Goal: Task Accomplishment & Management: Manage account settings

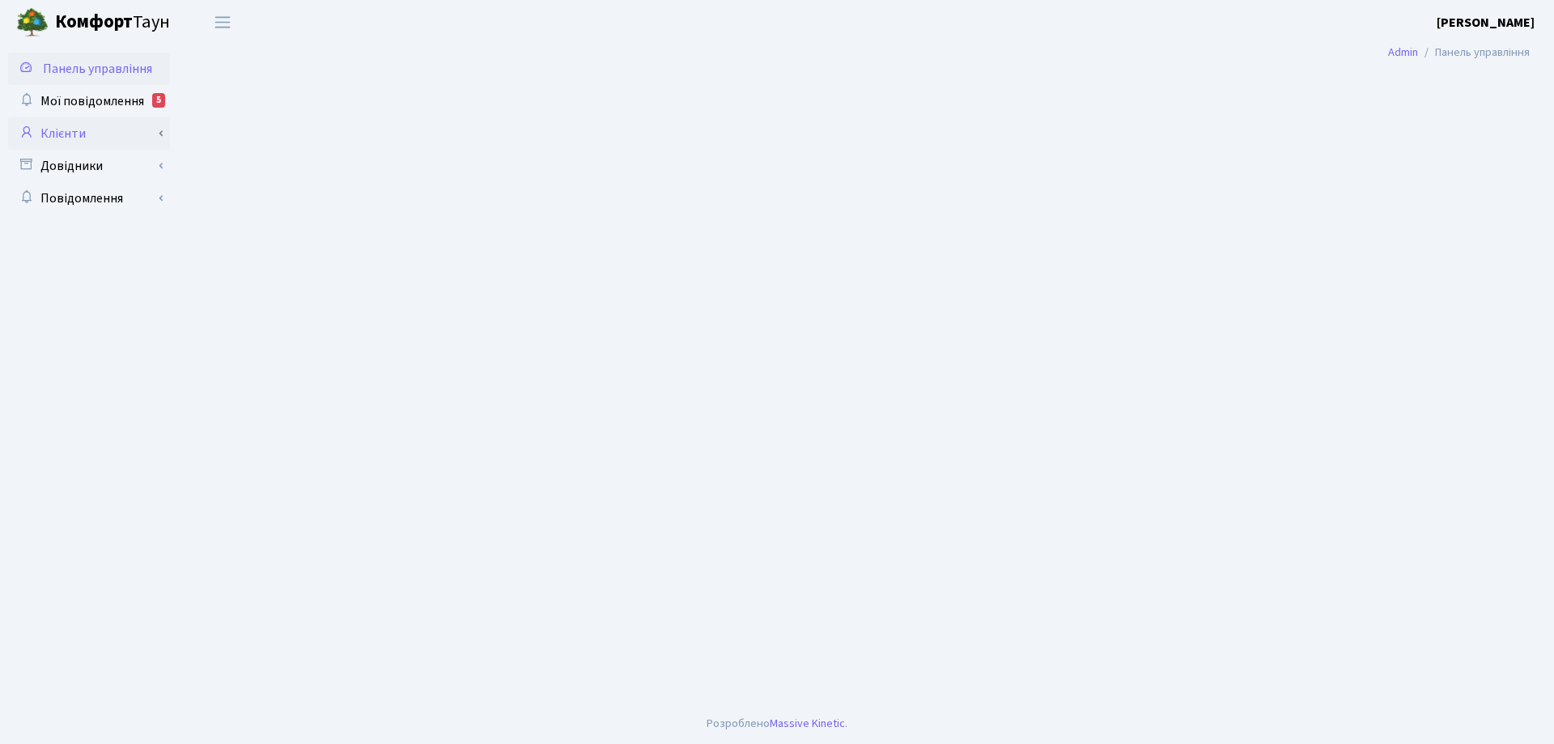
click at [69, 136] on link "Клієнти" at bounding box center [89, 133] width 162 height 32
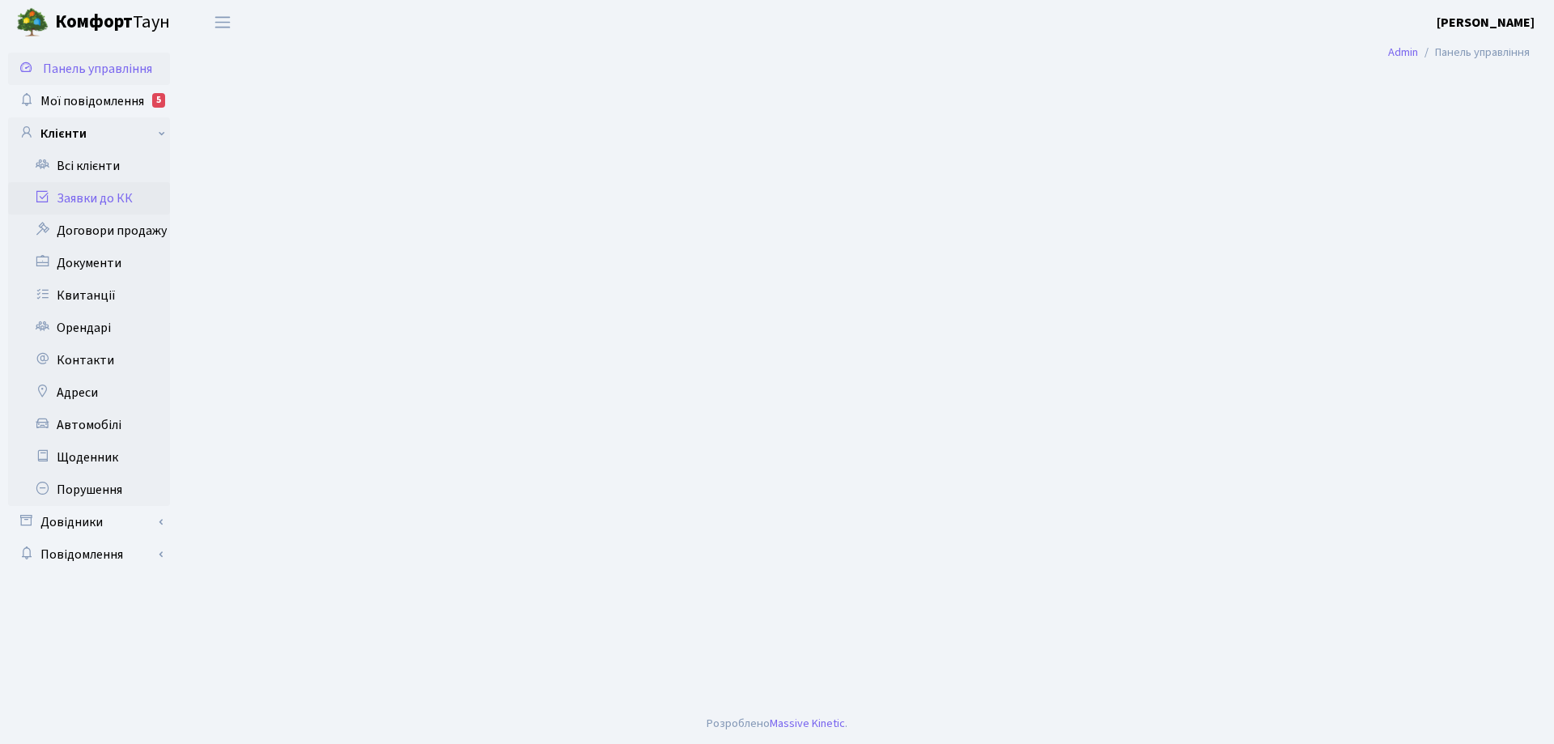
click at [73, 200] on link "Заявки до КК" at bounding box center [89, 198] width 162 height 32
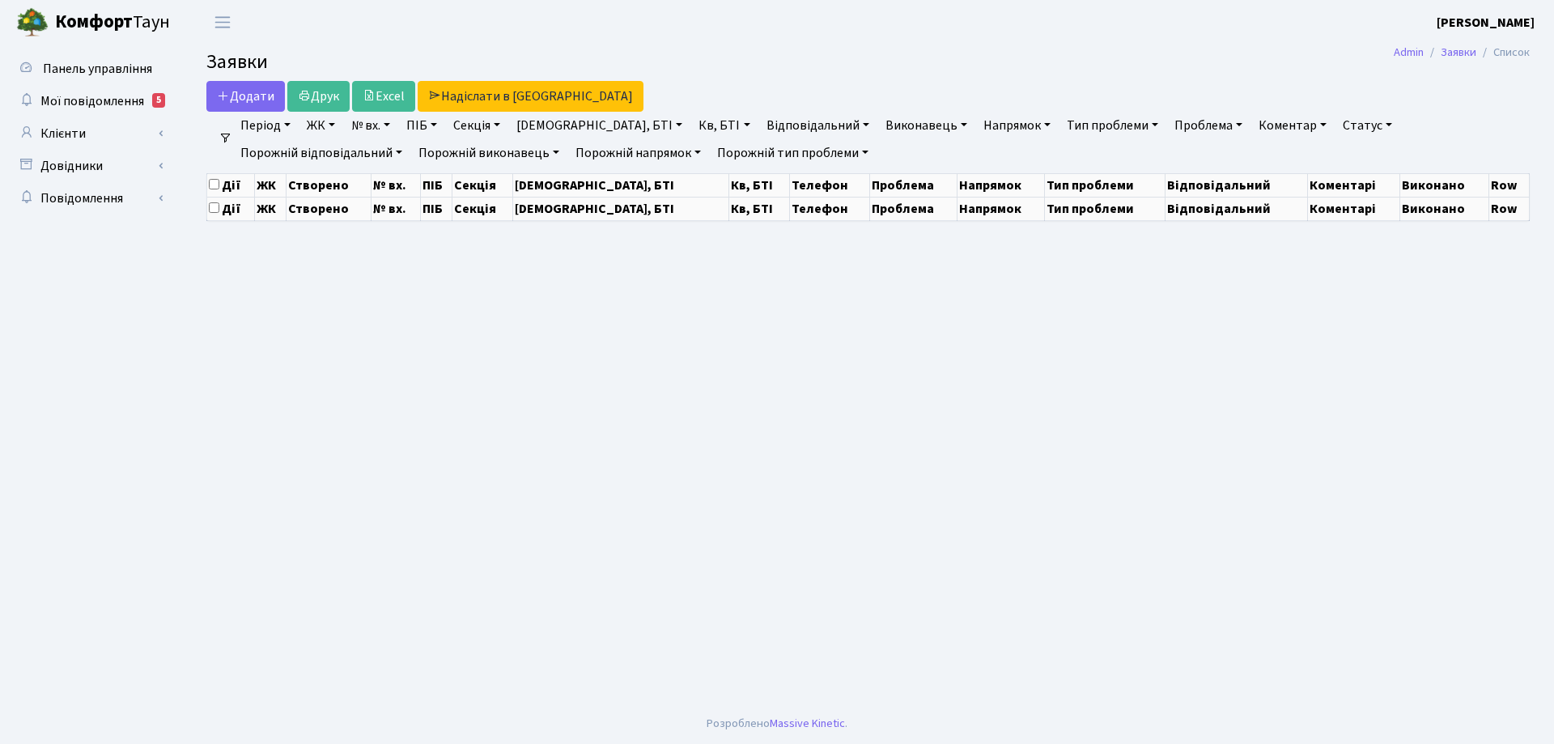
select select "25"
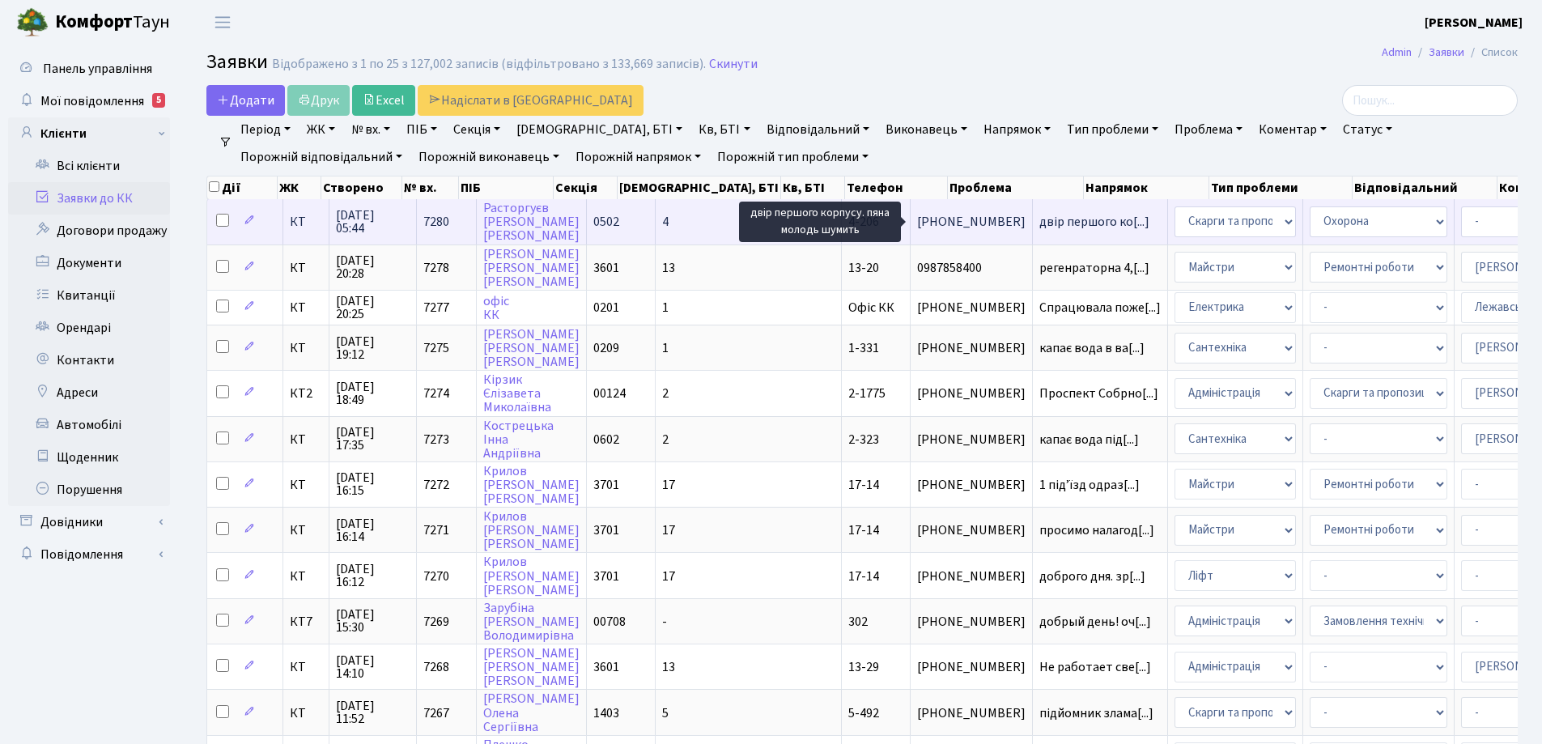
click at [1039, 223] on span "двір першого ко[...]" at bounding box center [1094, 222] width 110 height 18
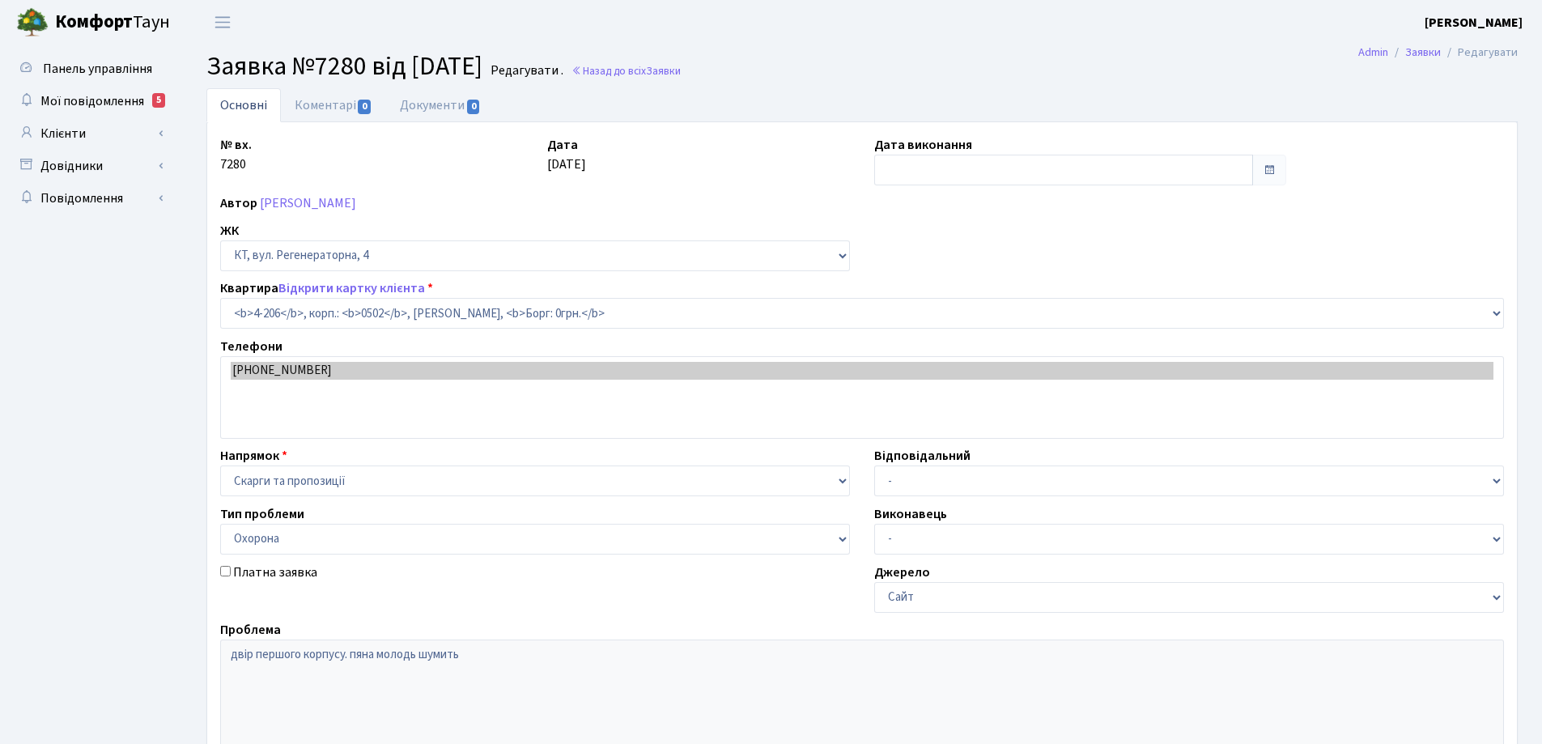
select select "1070"
select select "69"
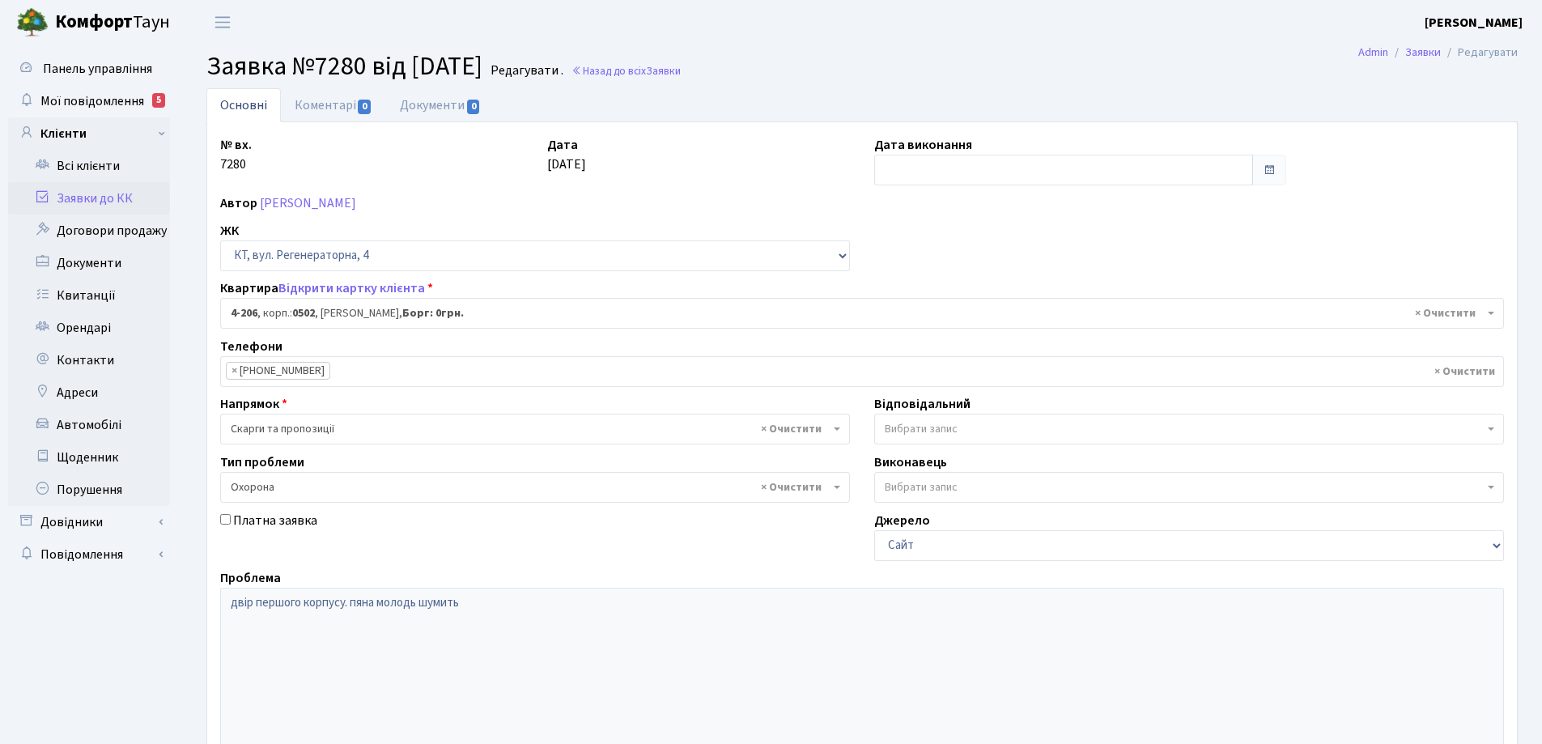
click at [224, 104] on link "Основні" at bounding box center [243, 105] width 74 height 34
click at [234, 104] on link "Основні" at bounding box center [243, 105] width 74 height 34
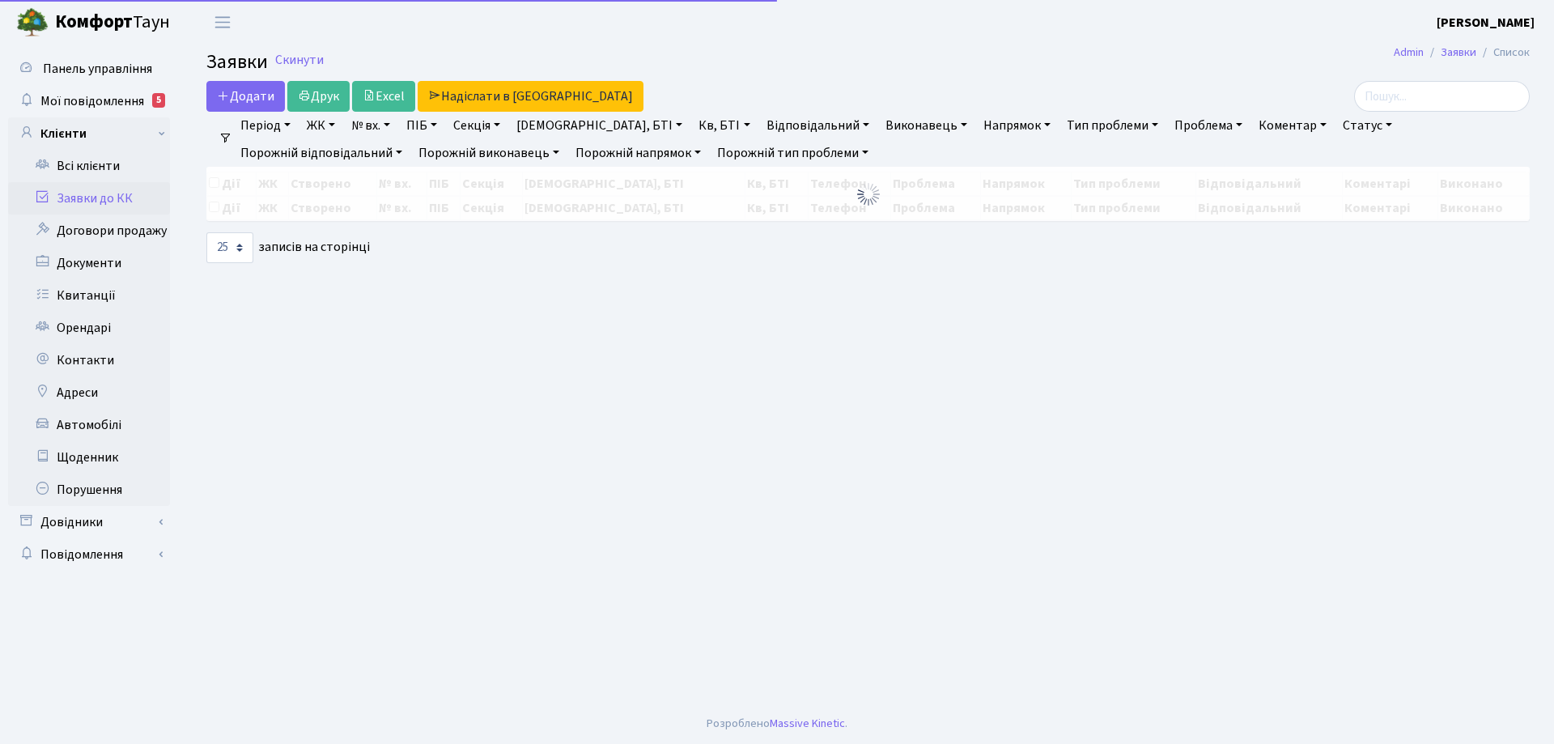
select select "25"
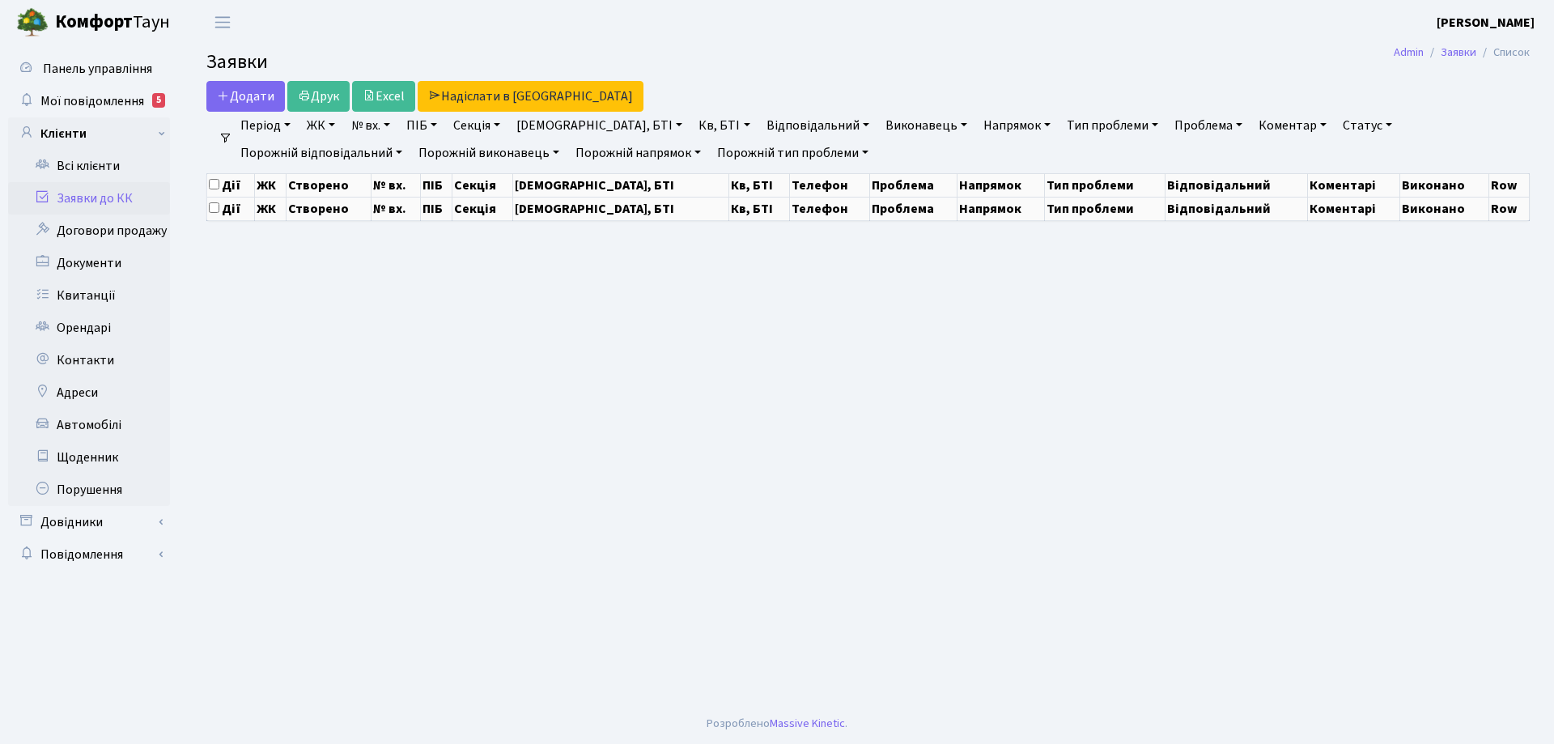
select select "25"
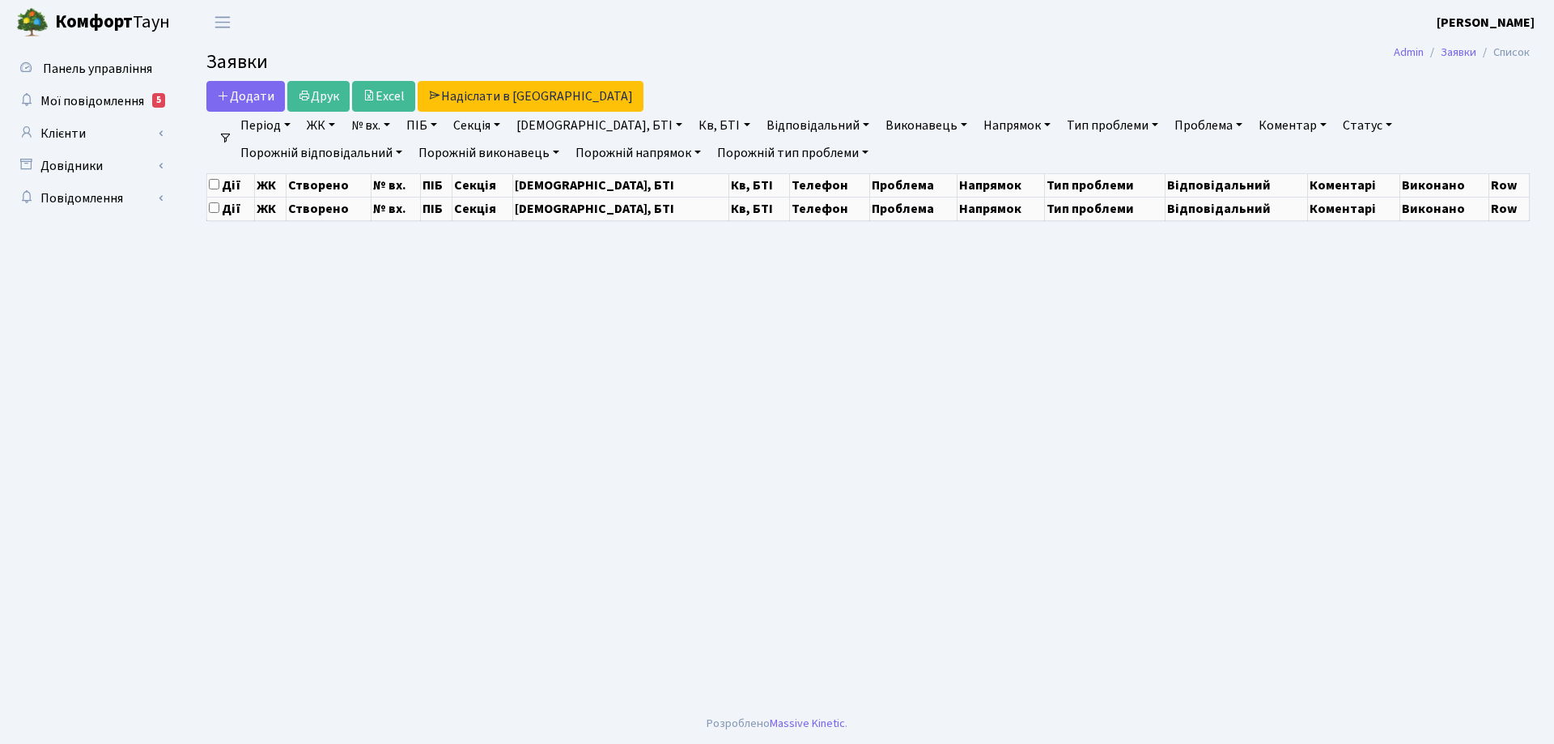
select select "25"
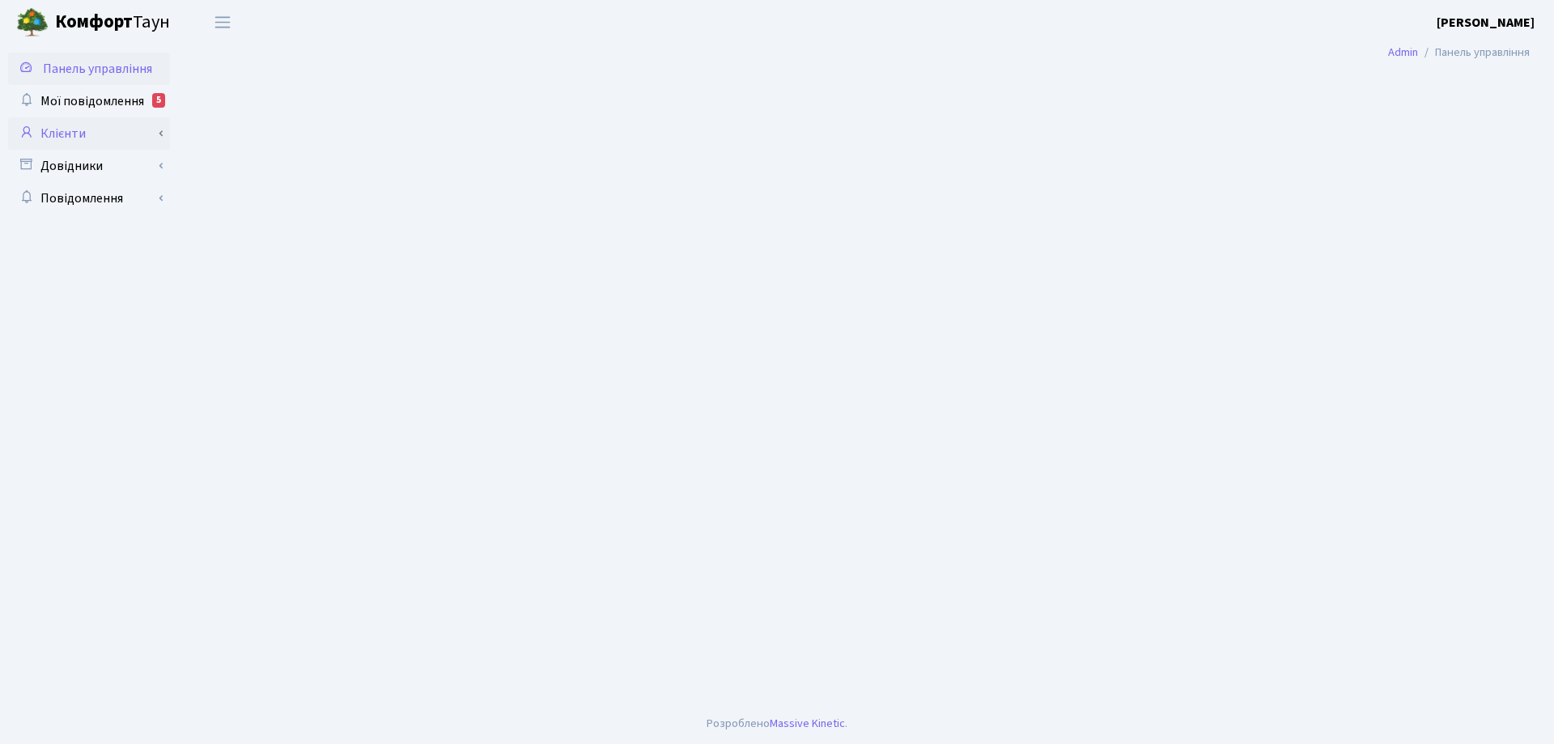
click at [82, 134] on link "Клієнти" at bounding box center [89, 133] width 162 height 32
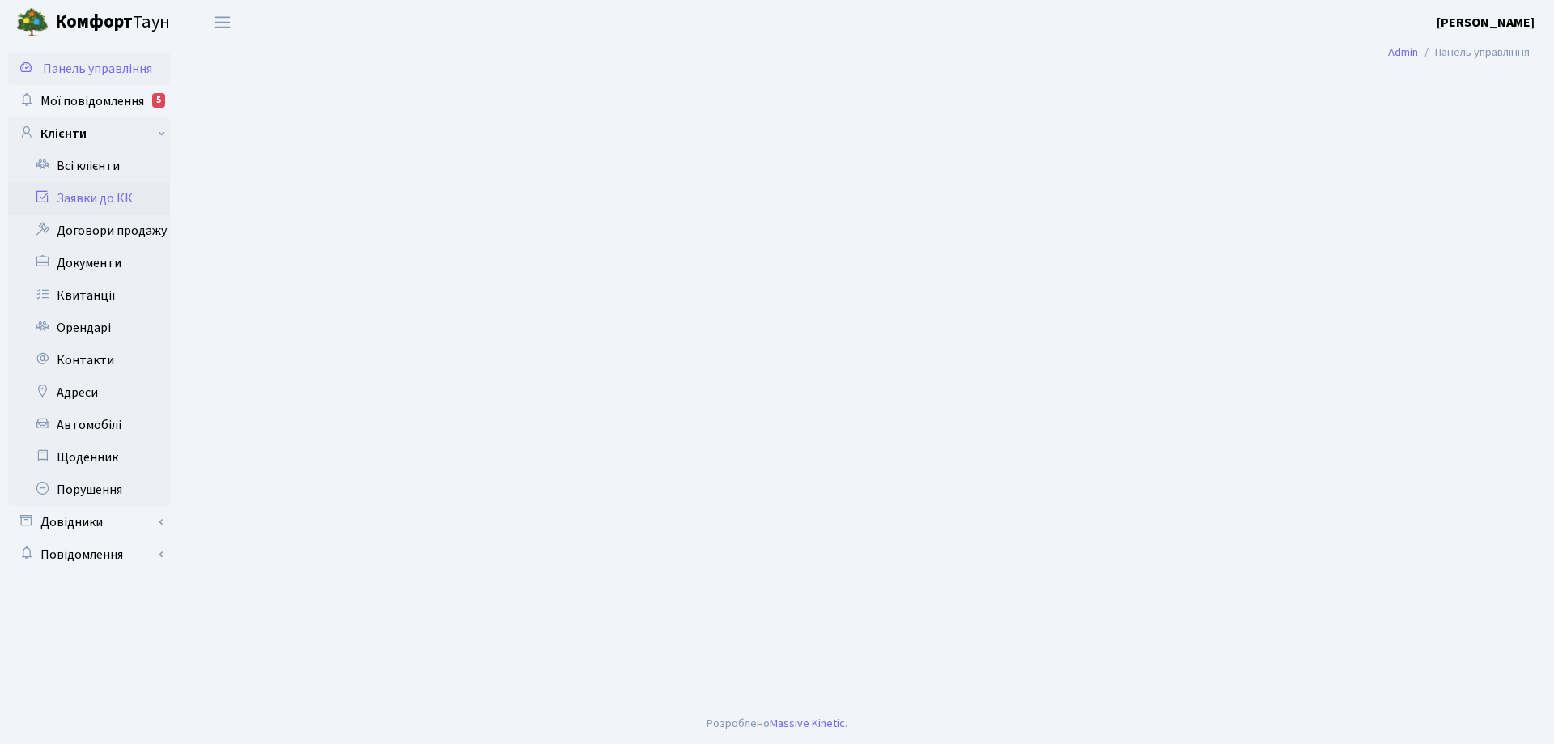
click at [118, 196] on link "Заявки до КК" at bounding box center [89, 198] width 162 height 32
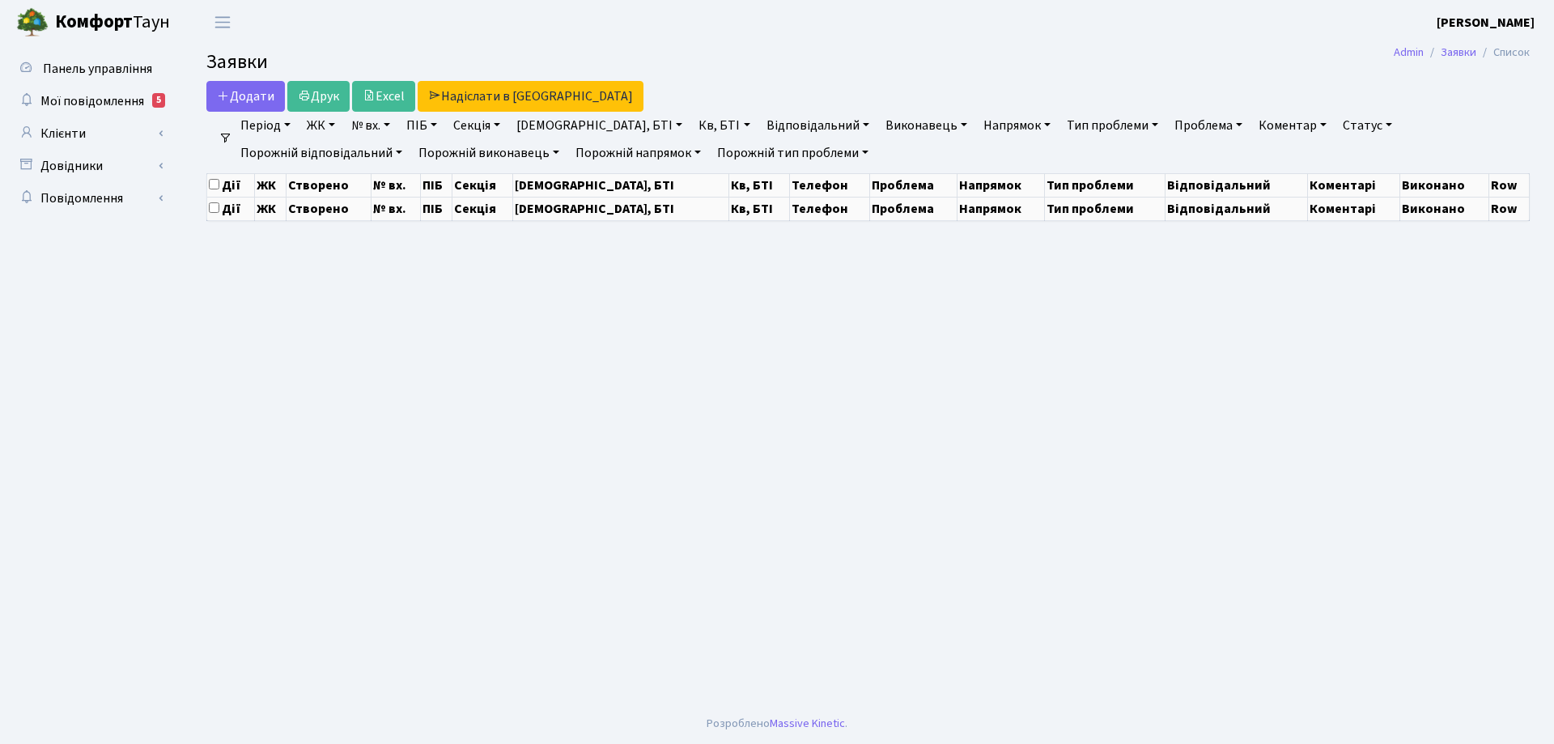
select select "25"
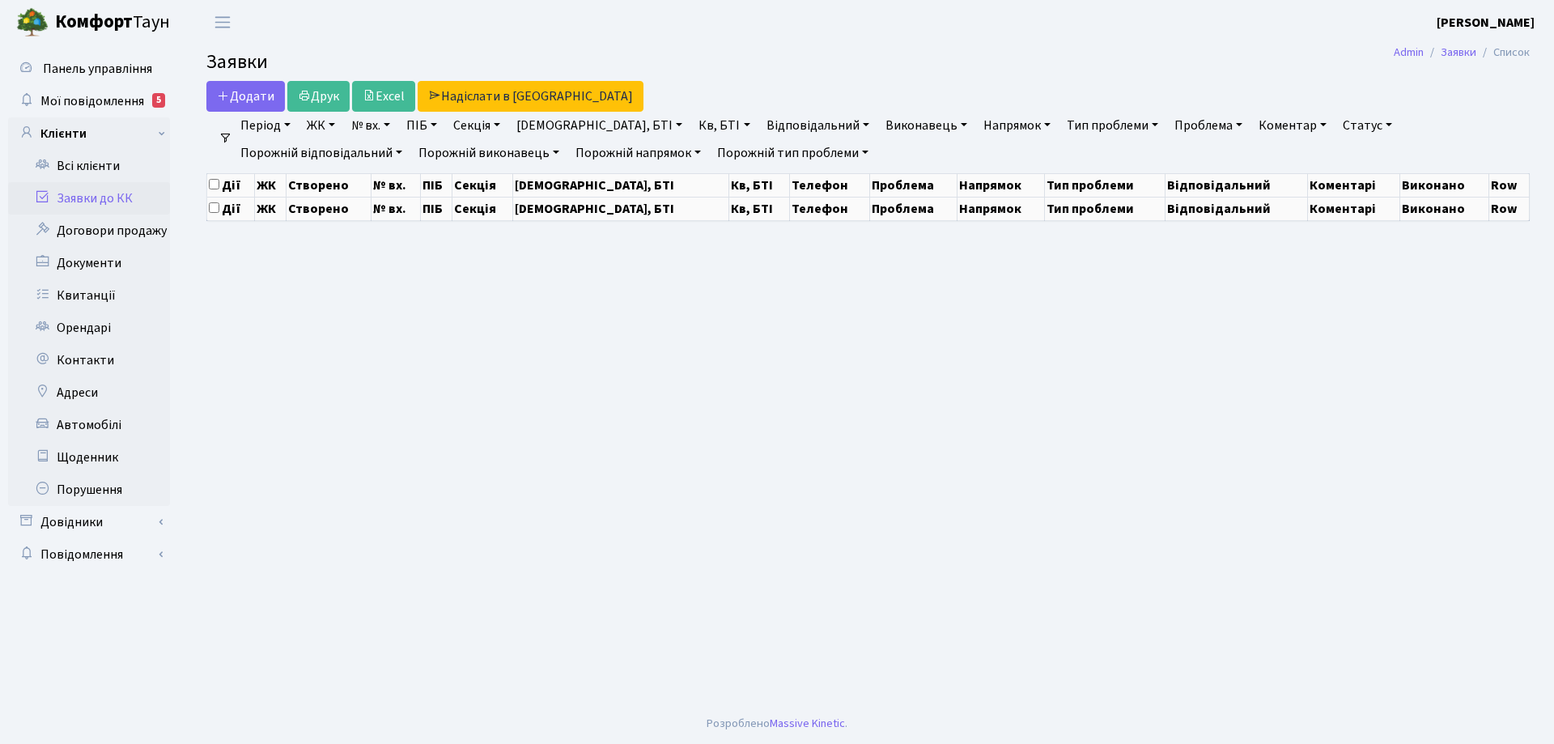
select select "25"
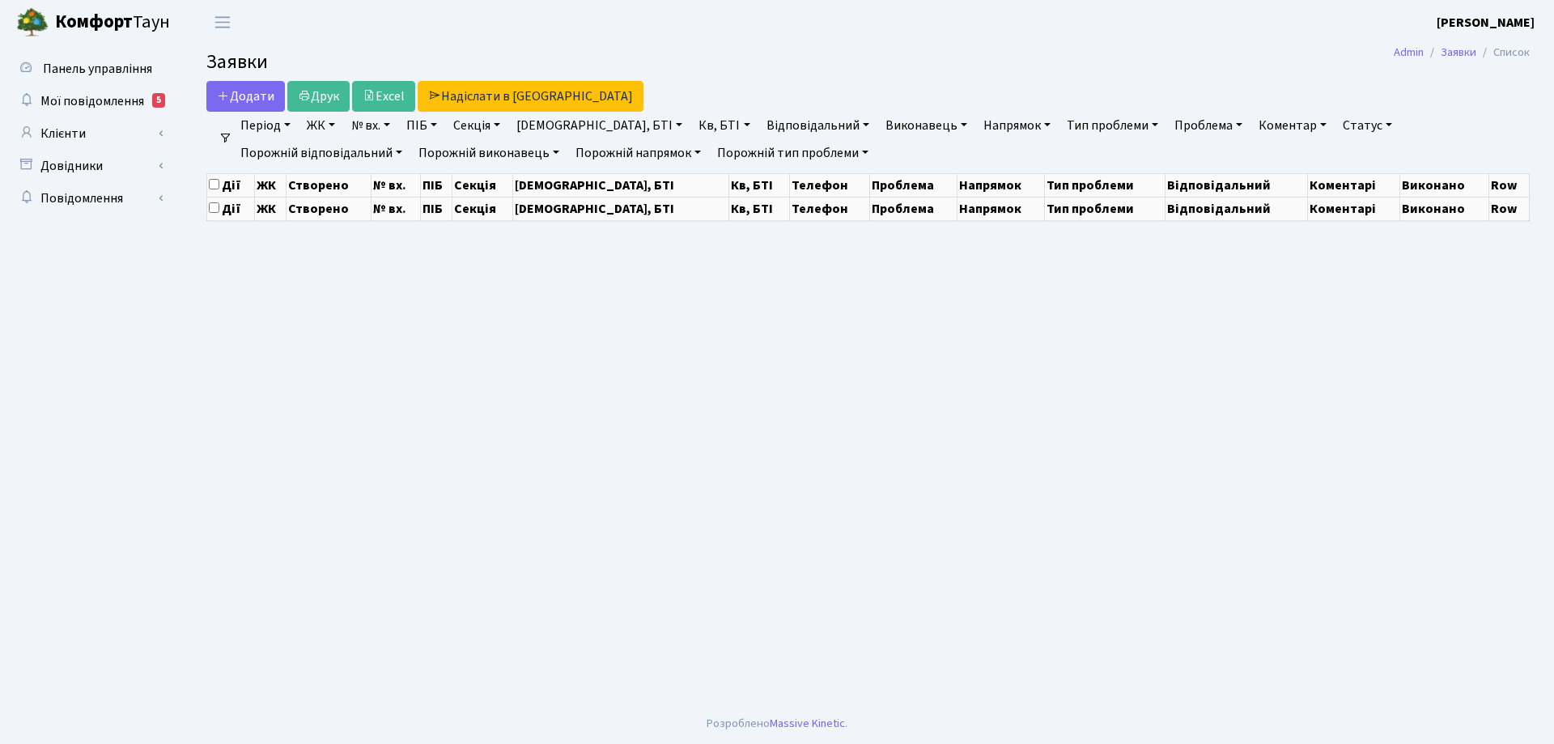
select select "25"
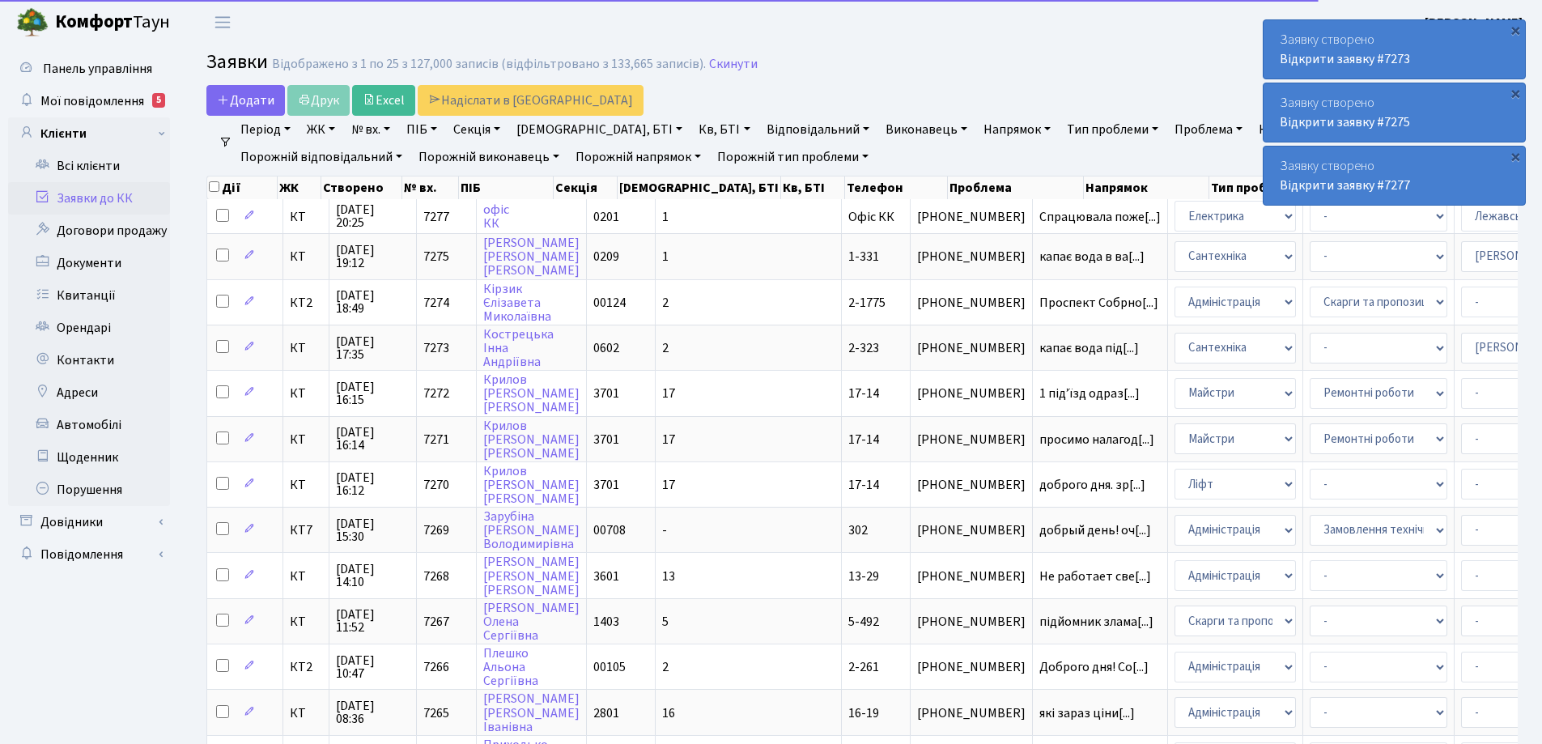
select select "25"
